Goal: Check status: Check status

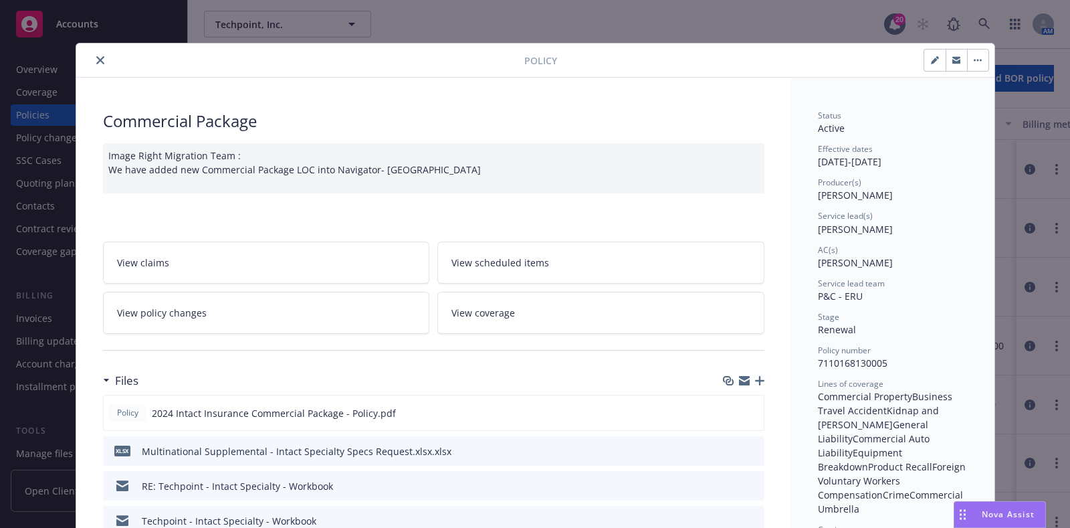
scroll to position [1, 0]
click at [92, 52] on button "close" at bounding box center [100, 60] width 16 height 16
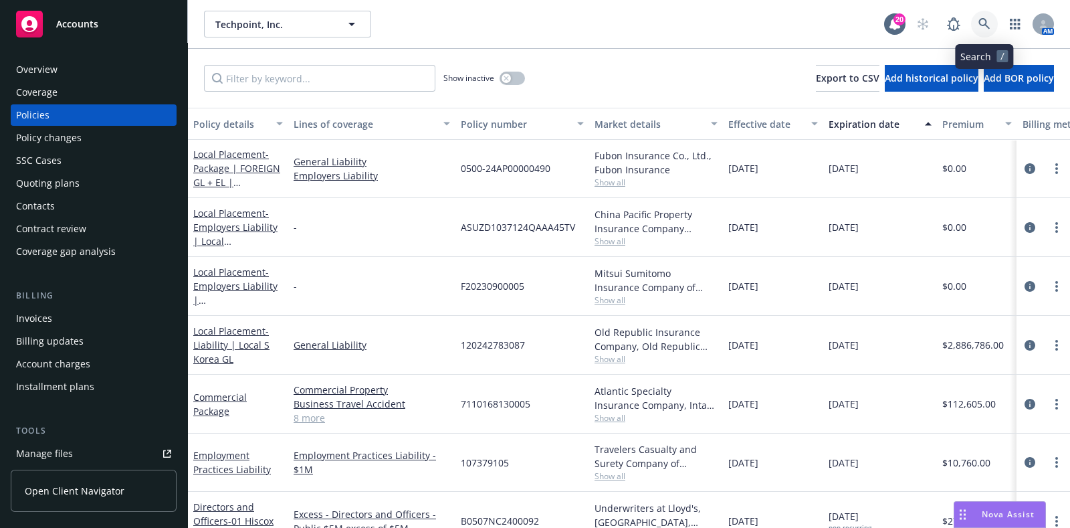
click at [989, 21] on icon at bounding box center [984, 24] width 12 height 12
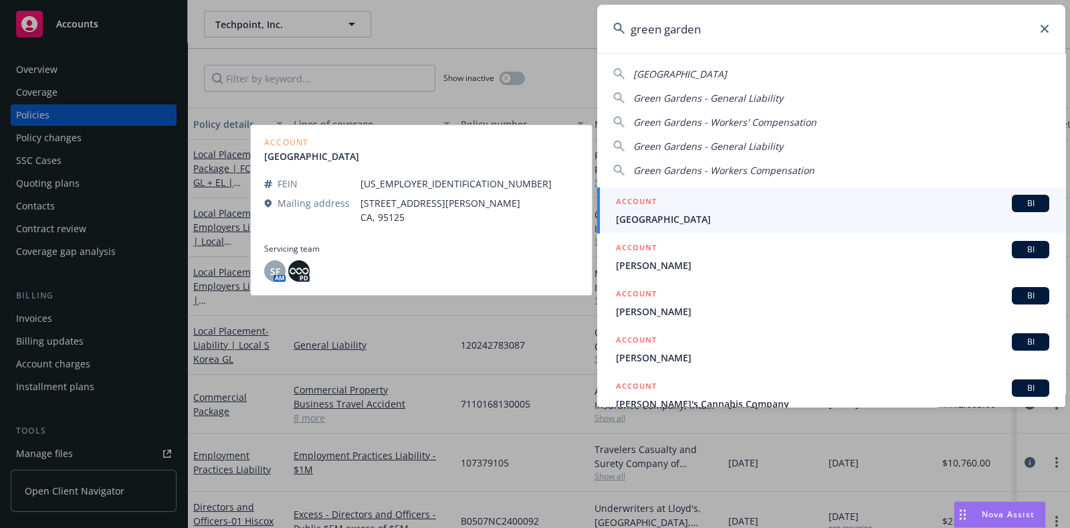
type input "green garden"
click at [704, 199] on div "ACCOUNT BI" at bounding box center [832, 203] width 433 height 17
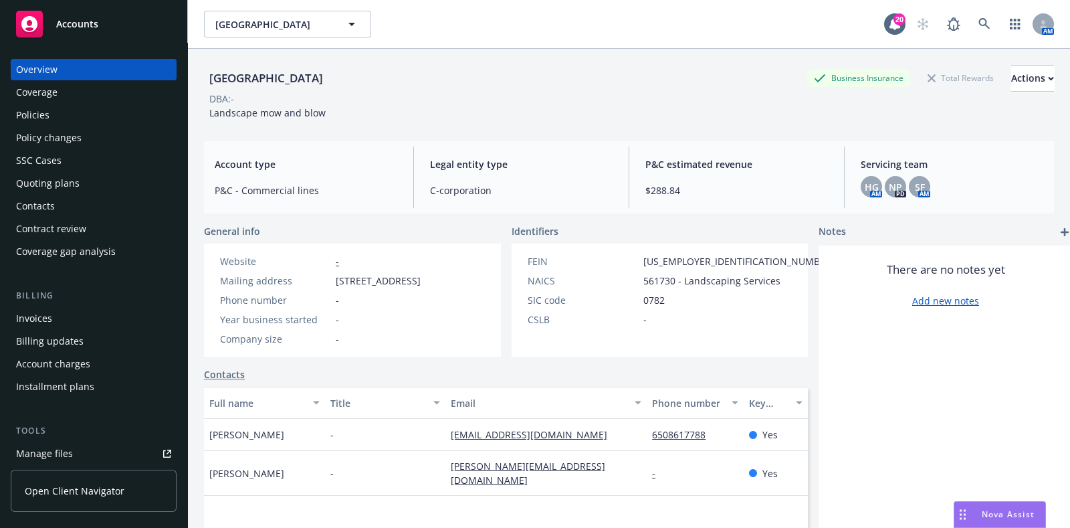
click at [95, 109] on div "Policies" at bounding box center [93, 114] width 155 height 21
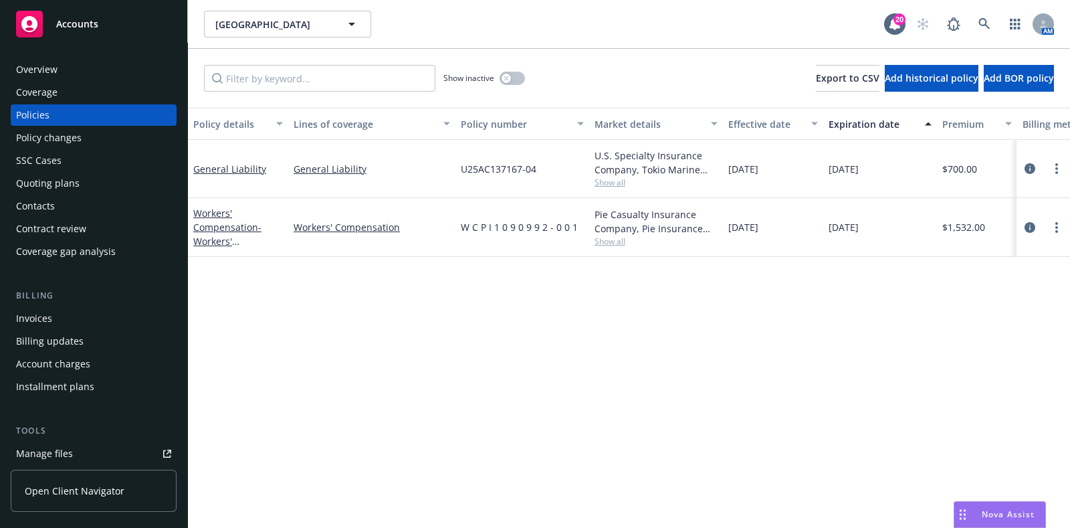
click at [104, 70] on div "Overview" at bounding box center [93, 69] width 155 height 21
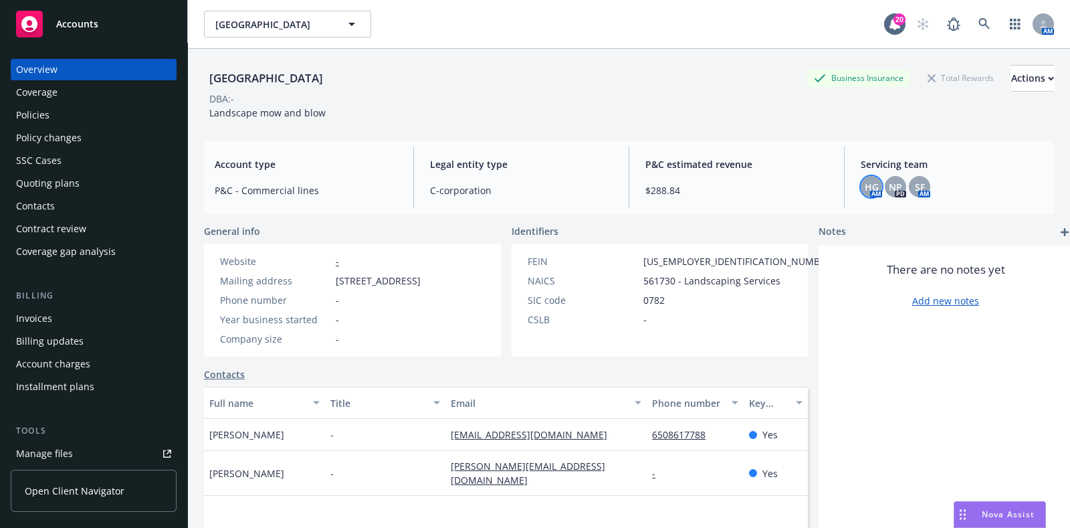
click at [866, 182] on span "HG" at bounding box center [872, 187] width 14 height 14
click at [891, 180] on span "NP" at bounding box center [895, 187] width 13 height 14
click at [913, 177] on div "SF" at bounding box center [919, 186] width 21 height 21
click at [796, 105] on div "Green Gardens Business Insurance Total Rewards Actions DBA: - Landscape mow and…" at bounding box center [629, 92] width 850 height 55
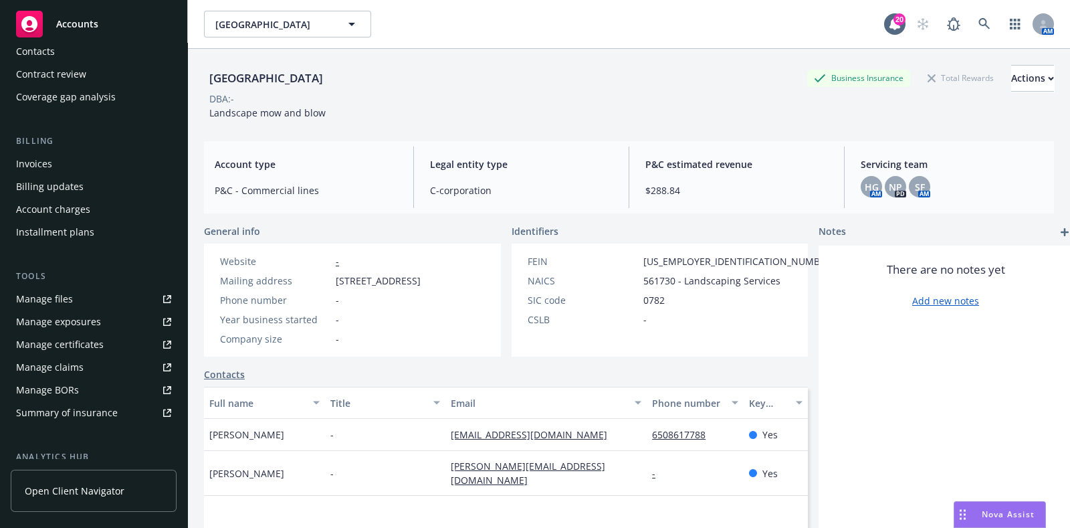
scroll to position [343, 0]
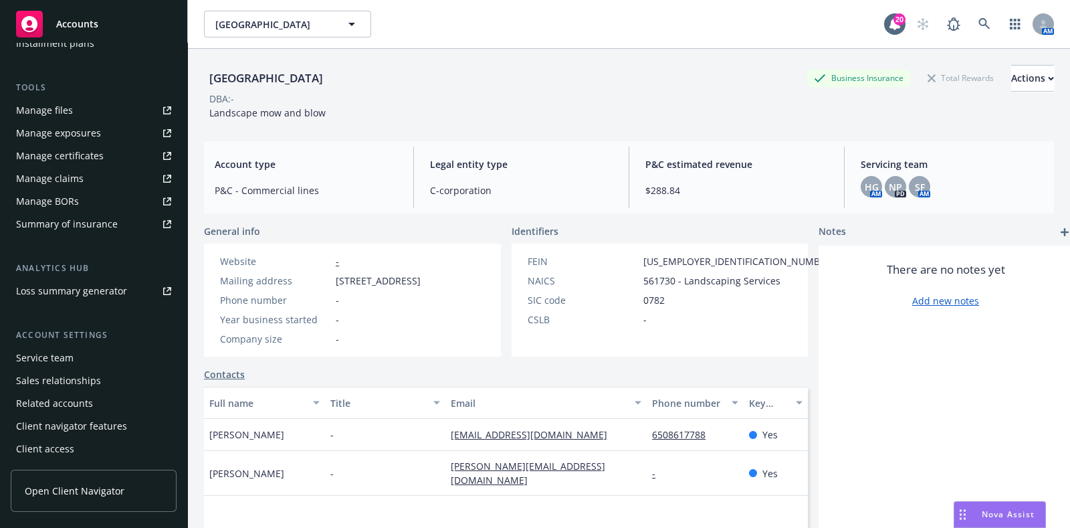
click at [76, 354] on div "Service team" at bounding box center [93, 357] width 155 height 21
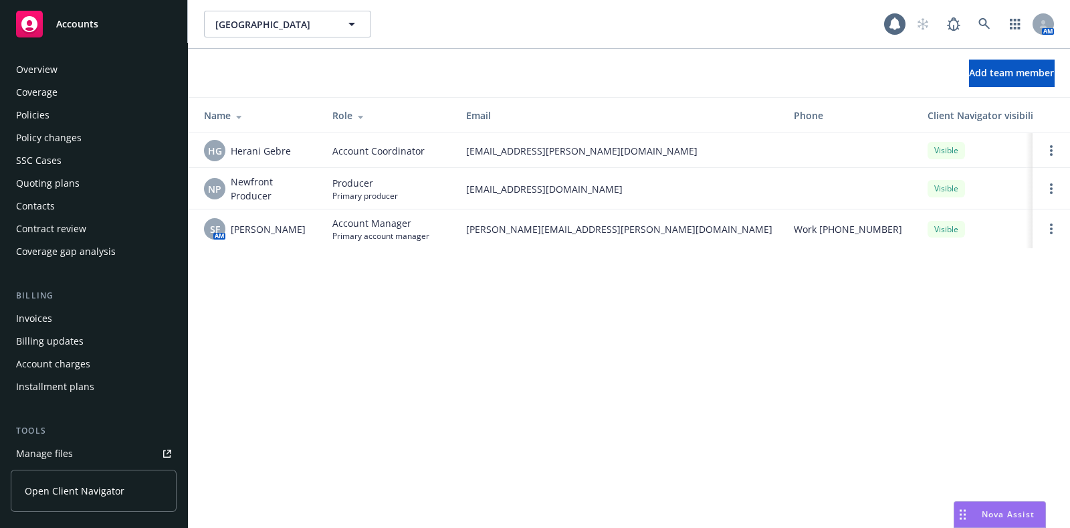
scroll to position [343, 0]
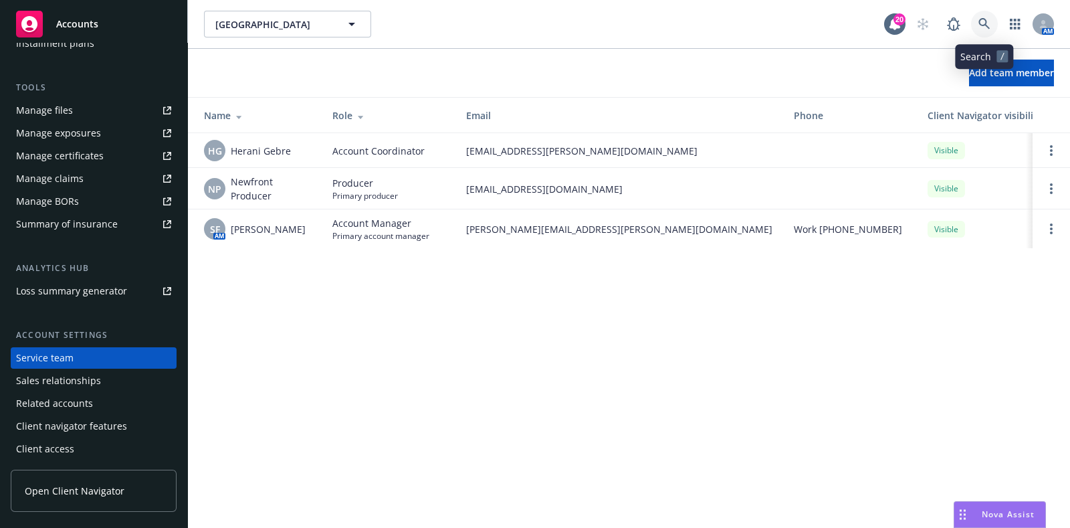
click at [985, 14] on link at bounding box center [984, 24] width 27 height 27
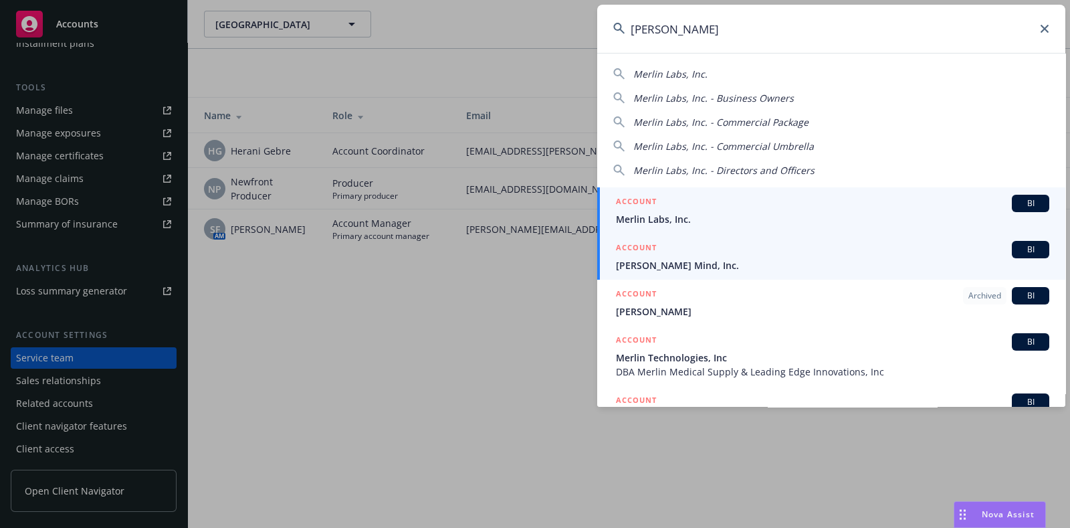
type input "[PERSON_NAME]"
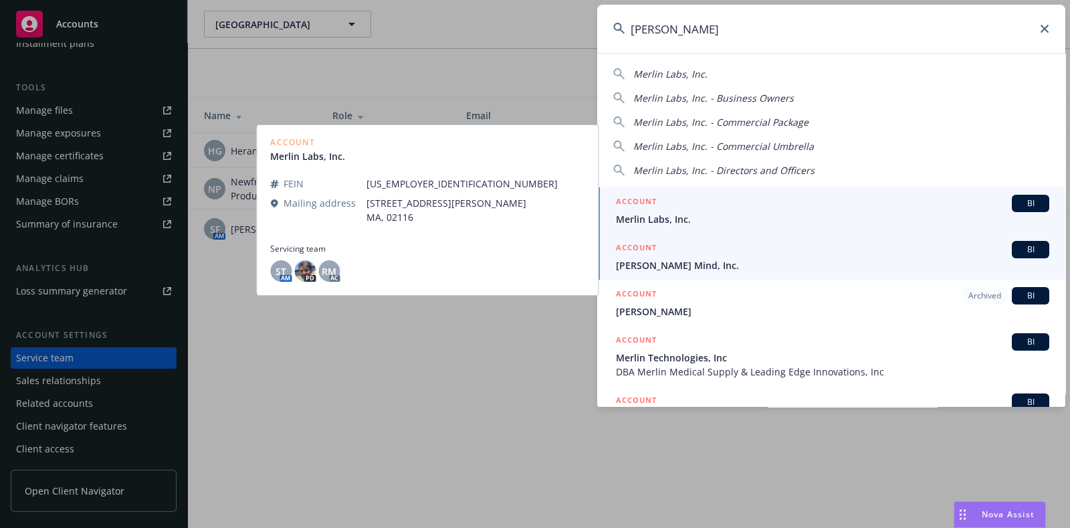
click at [685, 257] on div "ACCOUNT BI" at bounding box center [832, 249] width 433 height 17
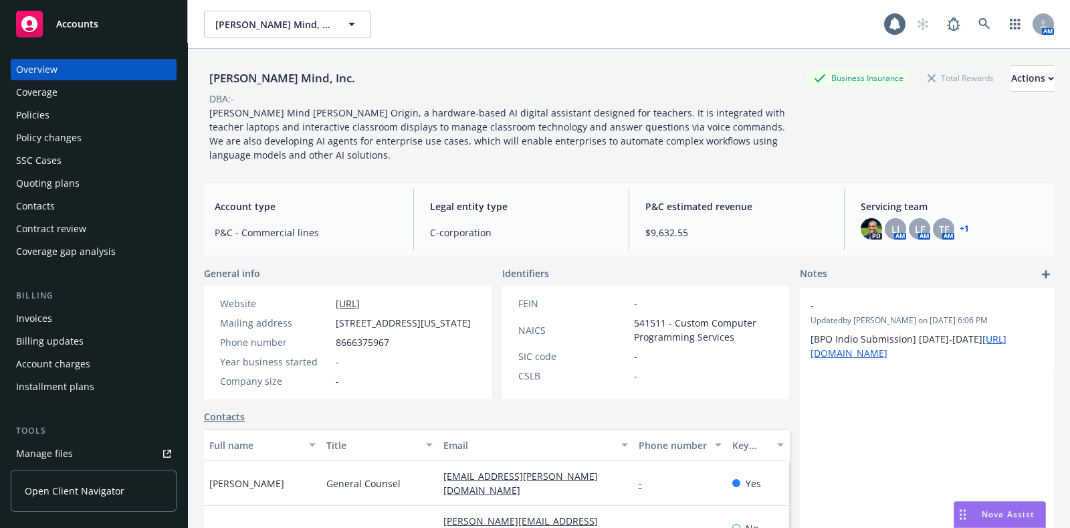
click at [66, 111] on div "Policies" at bounding box center [93, 114] width 155 height 21
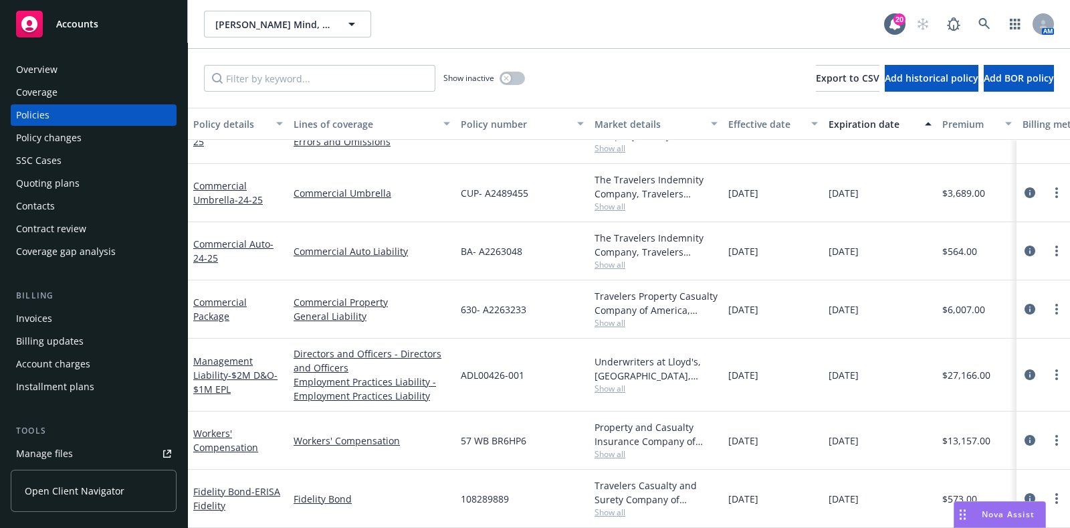
scroll to position [103, 1]
click at [599, 448] on span "Show all" at bounding box center [655, 453] width 123 height 11
click at [579, 452] on div "57 WB BR6HP6" at bounding box center [522, 440] width 134 height 58
click at [635, 317] on span "Show all" at bounding box center [655, 322] width 123 height 11
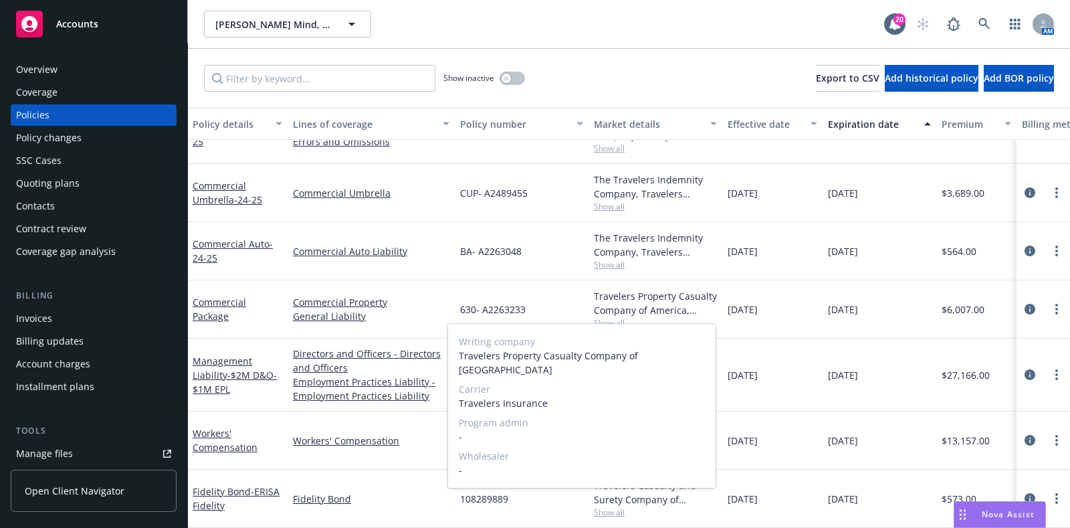
scroll to position [0, 1]
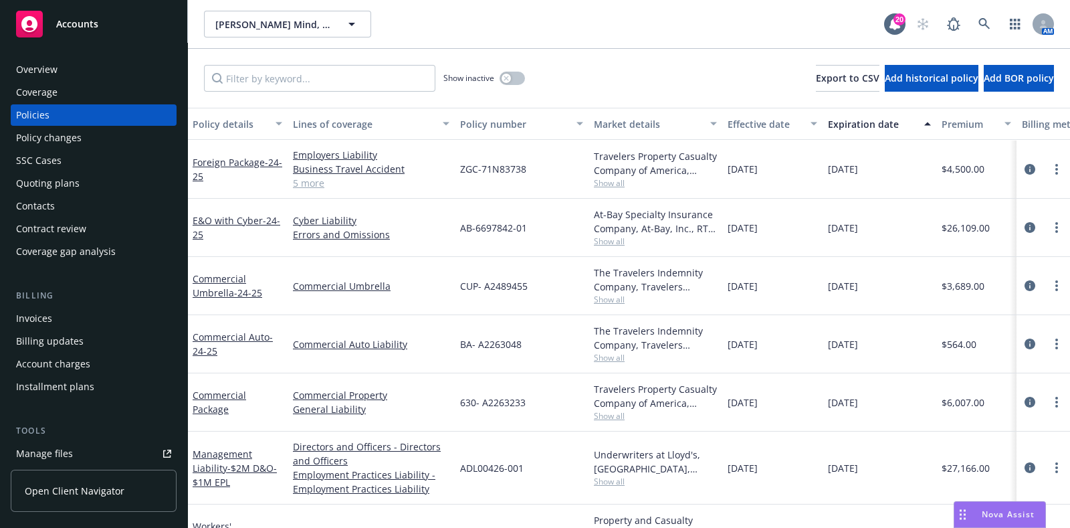
click at [88, 176] on div "Quoting plans" at bounding box center [93, 183] width 155 height 21
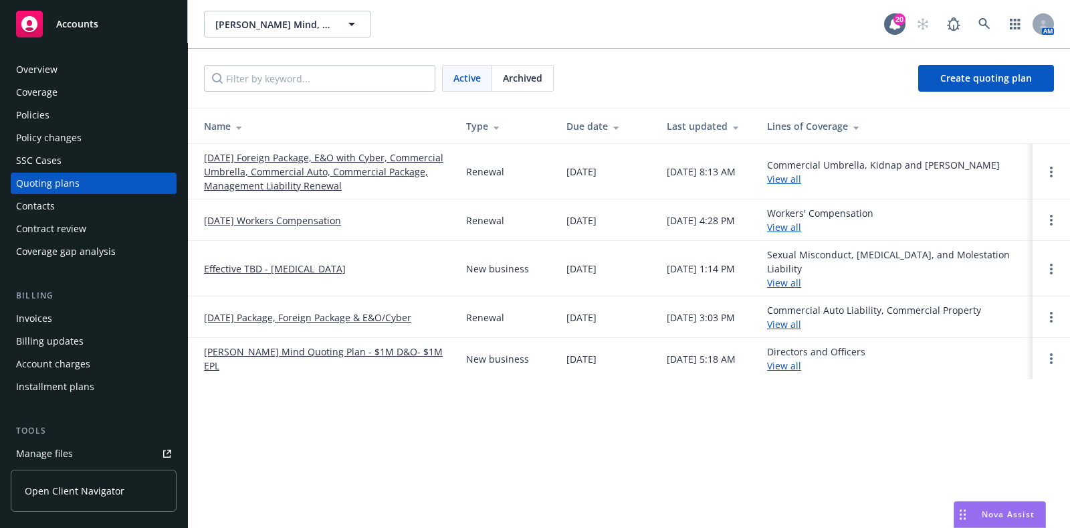
click at [253, 176] on link "[DATE] Foreign Package, E&O with Cyber, Commercial Umbrella, Commercial Auto, C…" at bounding box center [324, 171] width 241 height 42
